Goal: Information Seeking & Learning: Understand process/instructions

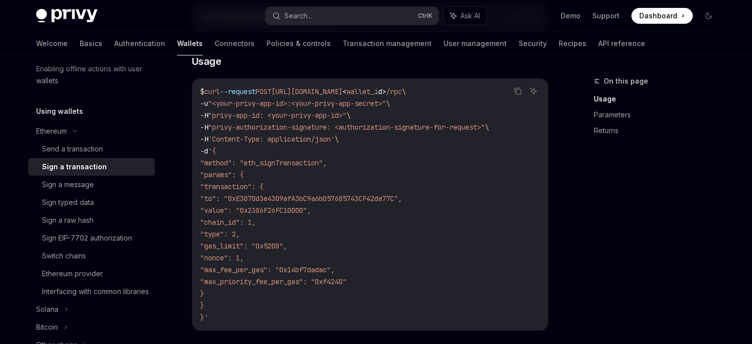
scroll to position [183, 0]
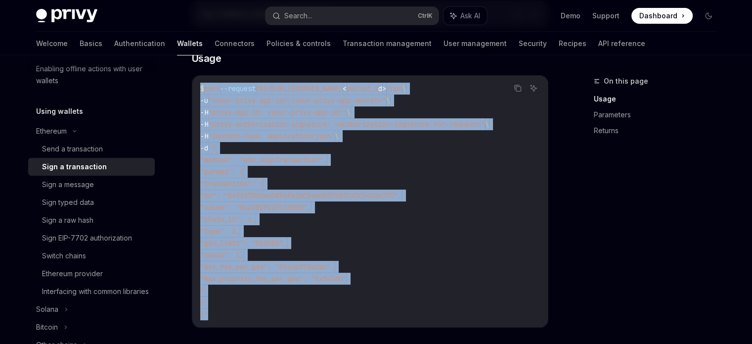
drag, startPoint x: 213, startPoint y: 312, endPoint x: 196, endPoint y: 82, distance: 230.6
click at [196, 82] on div "$ curl --request POST [URL][DOMAIN_NAME] < wallet_i d > /rpc \ -u "<your-privy-…" at bounding box center [370, 201] width 356 height 251
copy code "$ curl --request POST [URL][DOMAIN_NAME] < wallet_i d > /rpc \ -u "<your-privy-…"
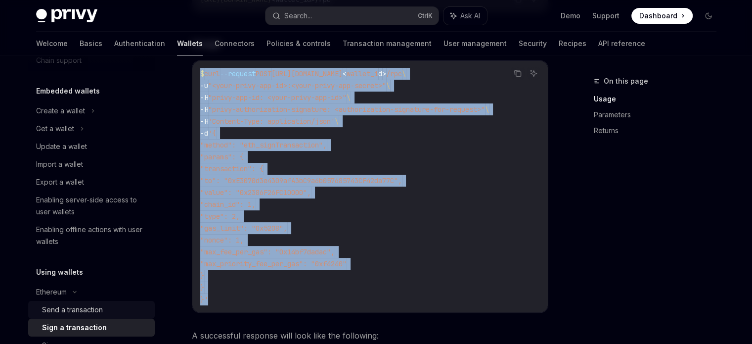
scroll to position [40, 0]
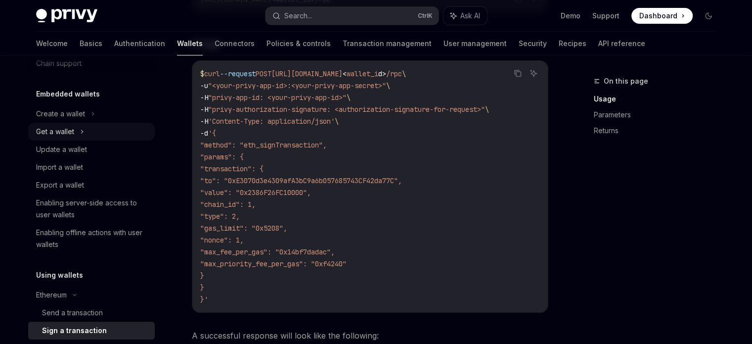
click at [73, 128] on div "Get a wallet" at bounding box center [55, 132] width 38 height 12
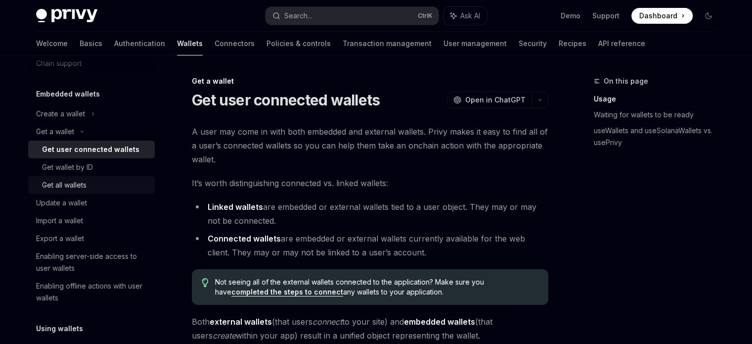
click at [77, 183] on div "Get all wallets" at bounding box center [64, 185] width 45 height 12
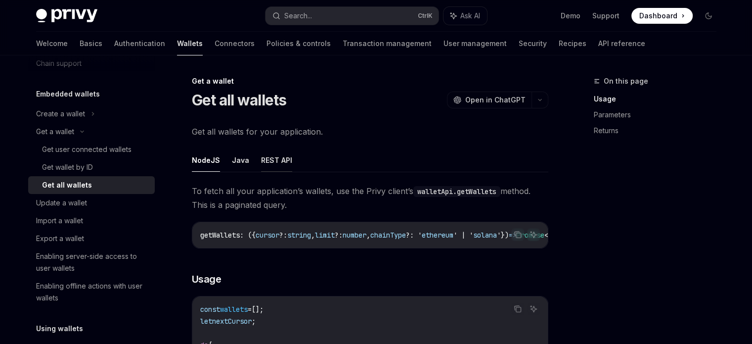
click at [275, 164] on button "REST API" at bounding box center [276, 159] width 31 height 23
type textarea "*"
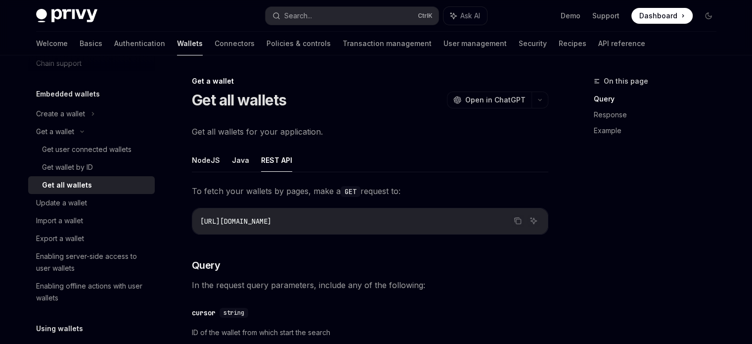
drag, startPoint x: 339, startPoint y: 219, endPoint x: 199, endPoint y: 224, distance: 140.5
click at [199, 224] on div "[URL][DOMAIN_NAME]" at bounding box center [370, 221] width 356 height 26
copy span "[URL][DOMAIN_NAME]"
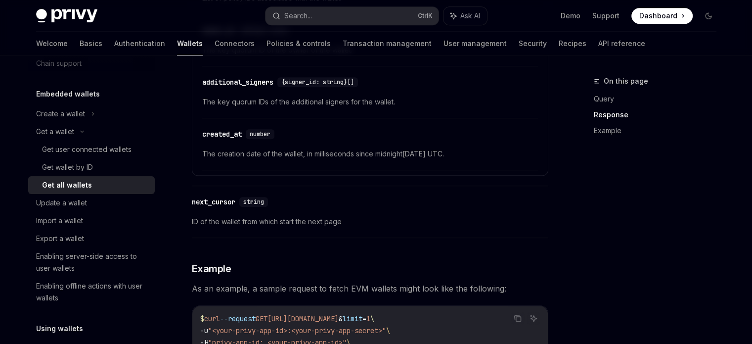
scroll to position [863, 0]
